Goal: Find specific page/section: Find specific page/section

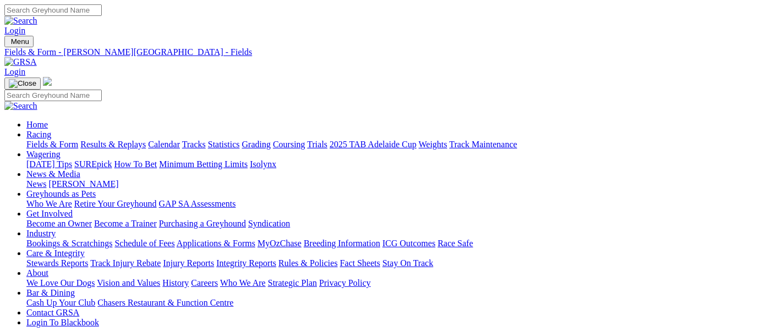
click at [50, 140] on link "Fields & Form" at bounding box center [52, 144] width 52 height 9
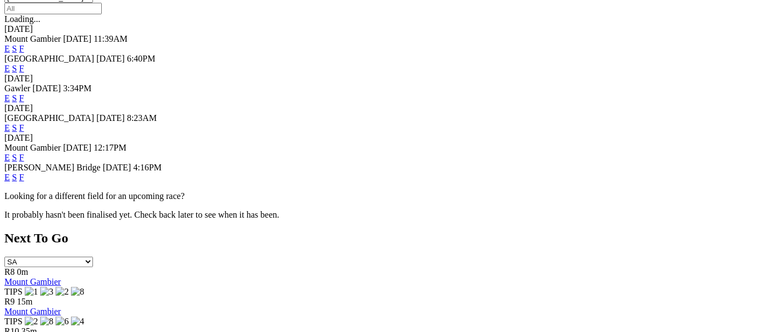
click at [24, 173] on link "F" at bounding box center [21, 177] width 5 height 9
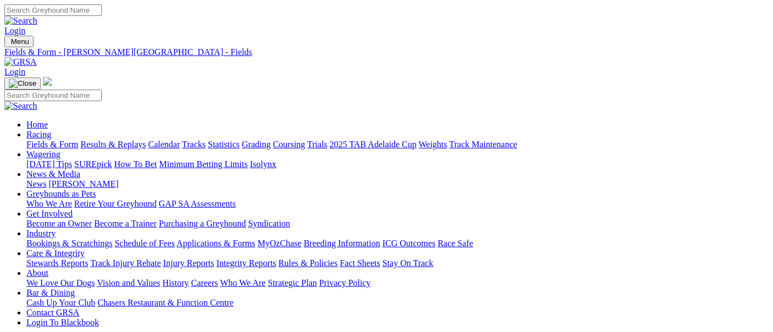
click at [36, 140] on link "Fields & Form" at bounding box center [52, 144] width 52 height 9
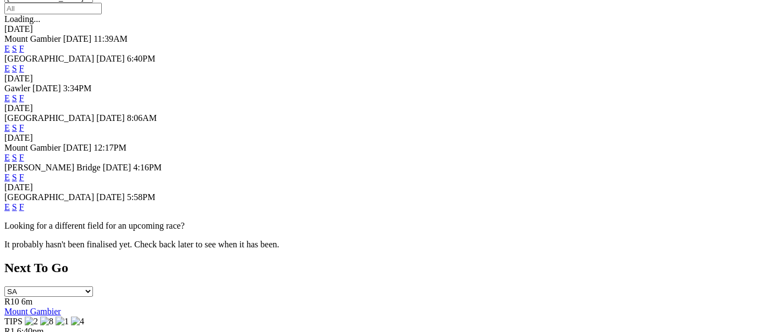
click at [24, 202] on link "F" at bounding box center [21, 206] width 5 height 9
click at [24, 173] on link "F" at bounding box center [21, 177] width 5 height 9
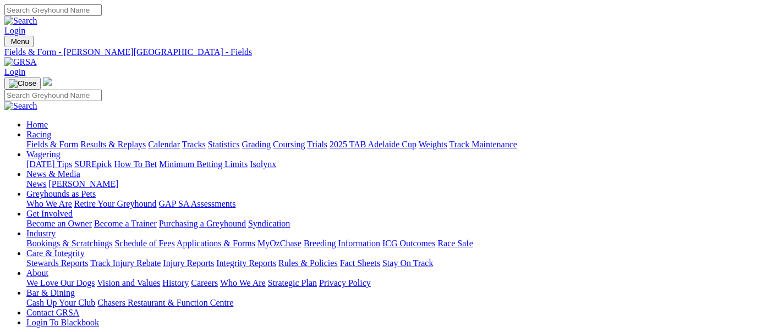
click at [68, 140] on link "Fields & Form" at bounding box center [52, 144] width 52 height 9
click at [42, 140] on link "Fields & Form" at bounding box center [52, 144] width 52 height 9
